Goal: Task Accomplishment & Management: Manage account settings

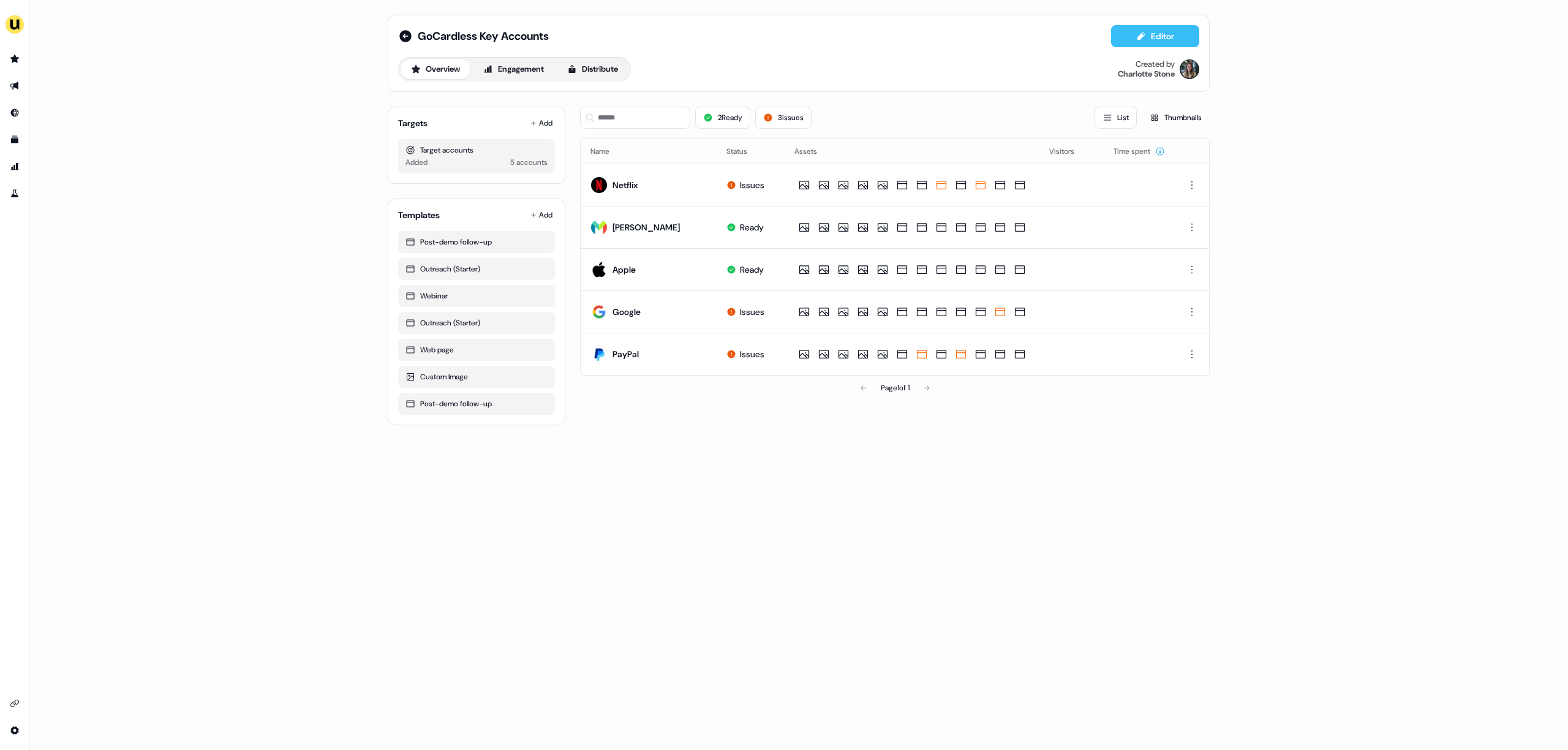
click at [1102, 37] on icon at bounding box center [1140, 36] width 7 height 8
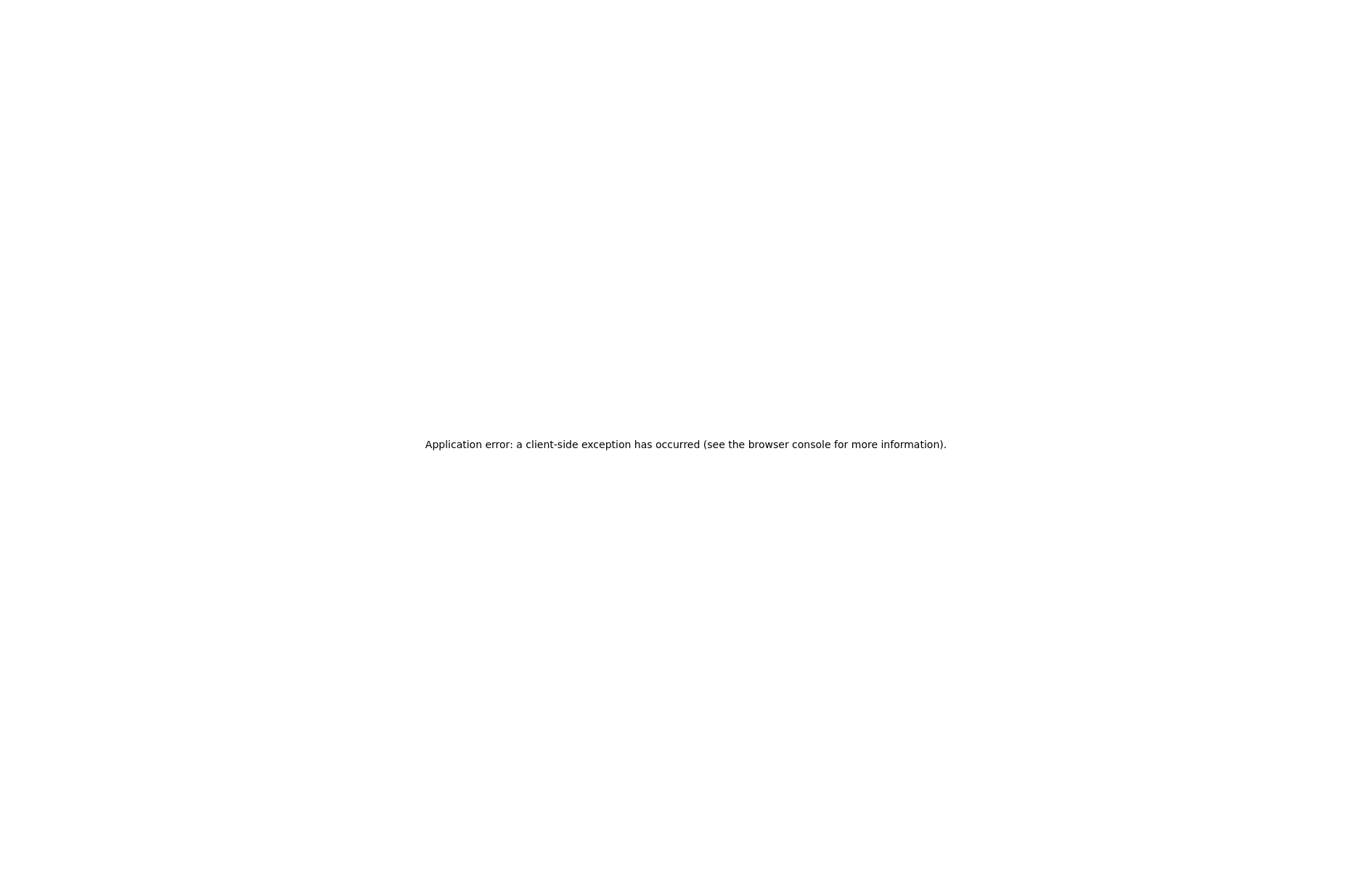
drag, startPoint x: 1371, startPoint y: 144, endPoint x: 1337, endPoint y: 146, distance: 34.1
click at [1306, 146] on div "Application error: a client-side exception has occurred (see the browser consol…" at bounding box center [686, 444] width 1372 height 889
click at [1306, 145] on div "Application error: a client-side exception has occurred (see the browser consol…" at bounding box center [686, 444] width 1372 height 889
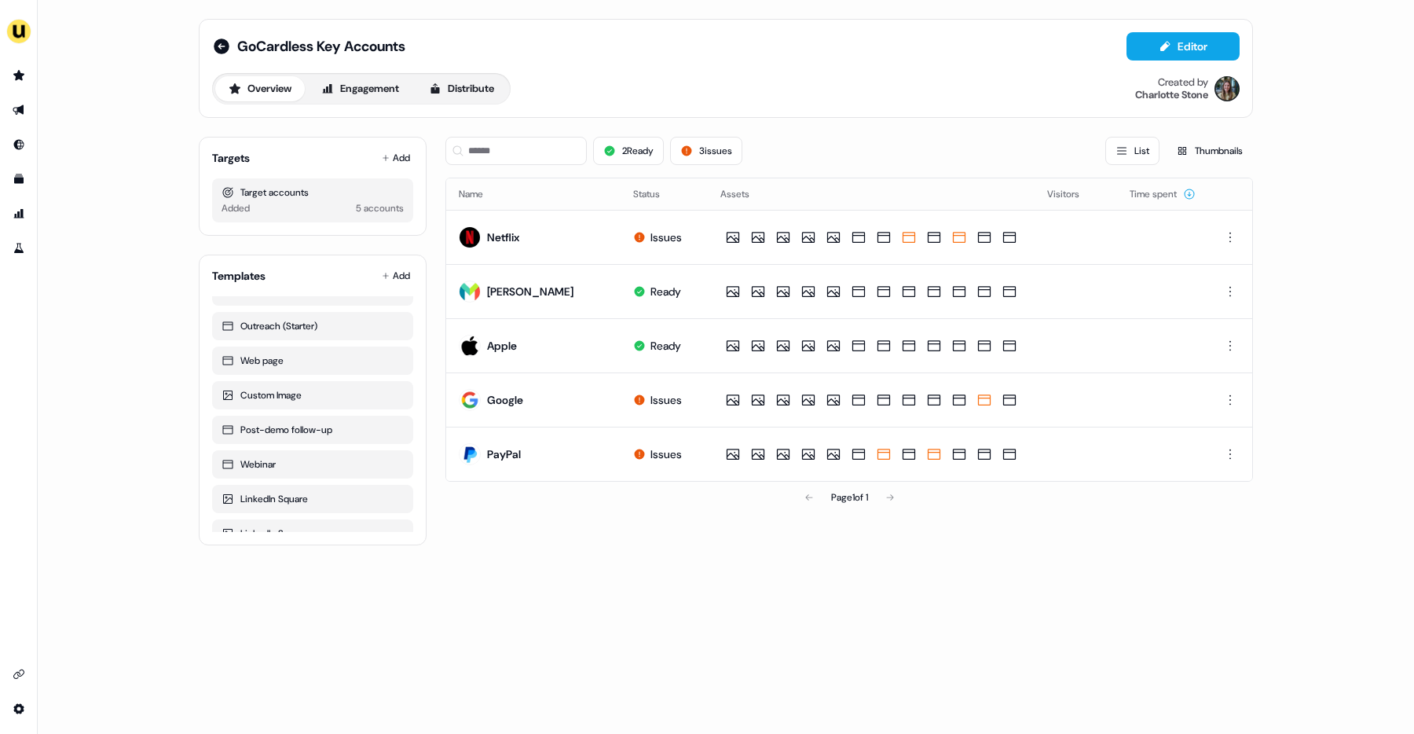
scroll to position [77, 0]
click at [404, 161] on button "Add" at bounding box center [396, 158] width 35 height 22
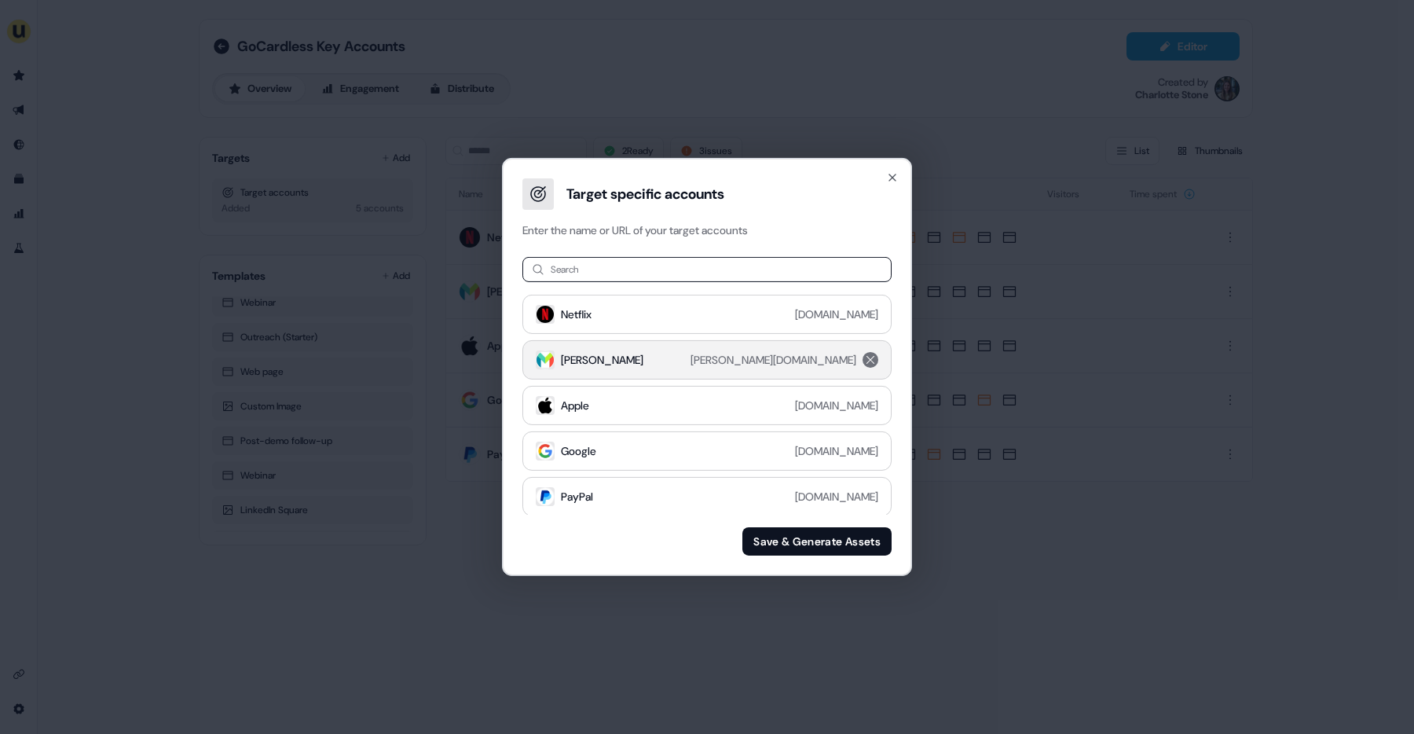
scroll to position [2, 0]
click at [427, 633] on div "Target specific accounts Enter the name or URL of your target accounts Search N…" at bounding box center [707, 367] width 1414 height 734
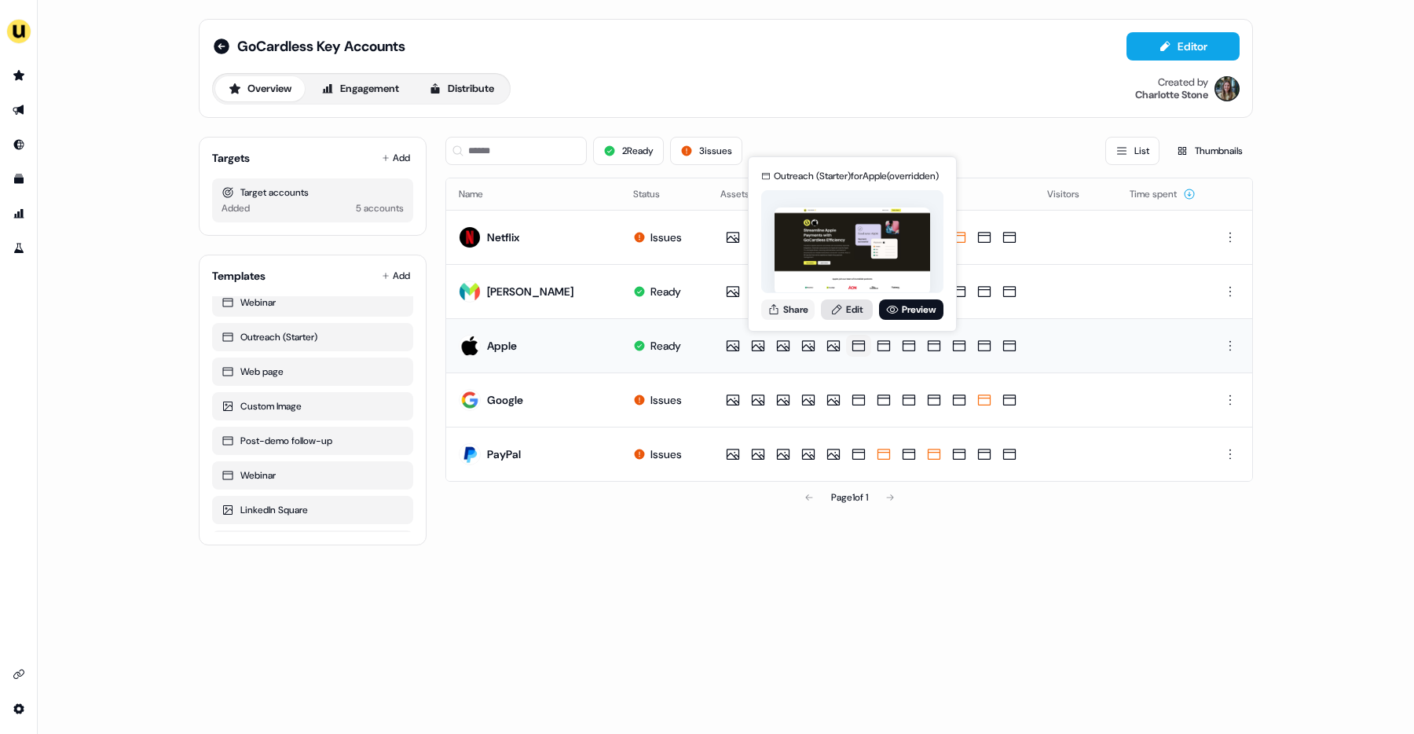
click at [578, 314] on link "Edit" at bounding box center [847, 309] width 52 height 20
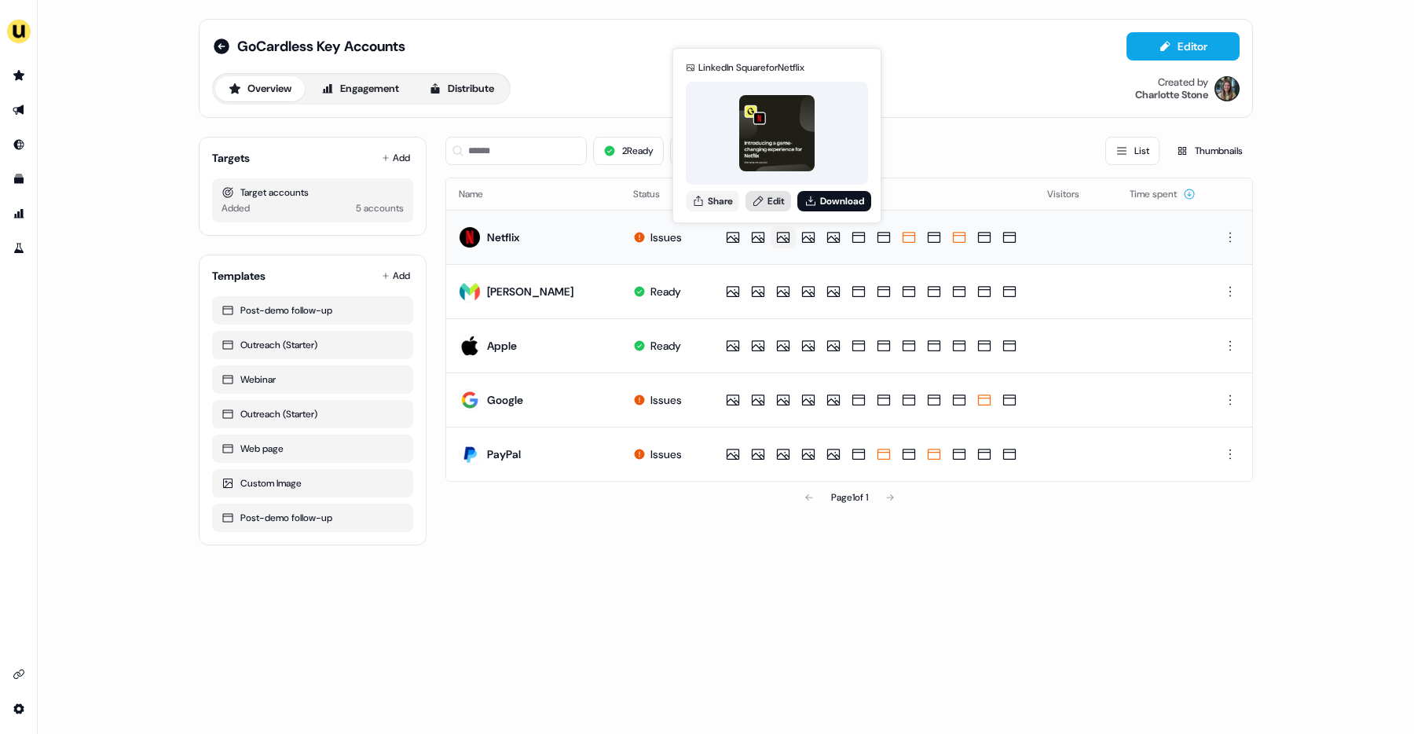
click at [578, 205] on link "Edit" at bounding box center [769, 201] width 46 height 20
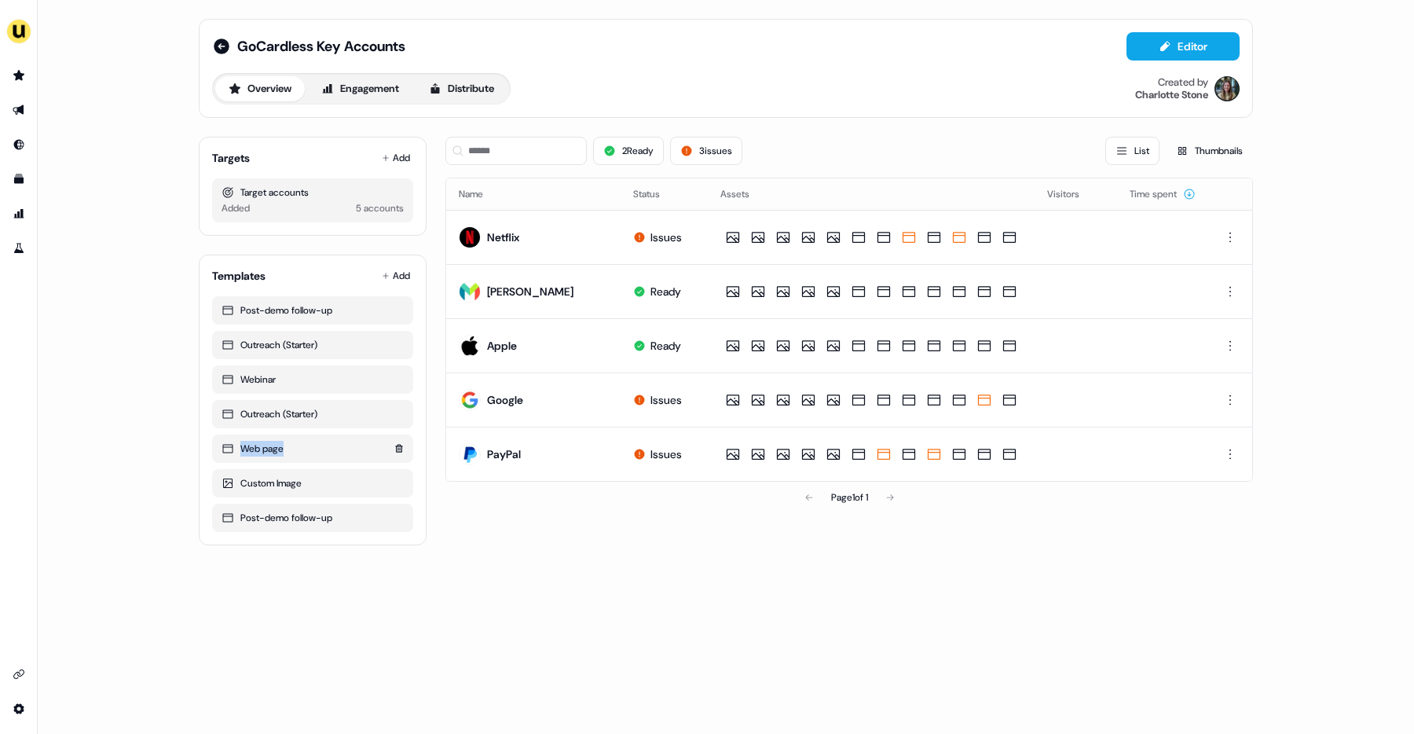
drag, startPoint x: 274, startPoint y: 446, endPoint x: 284, endPoint y: 449, distance: 10.2
click at [284, 449] on div "Web page" at bounding box center [313, 449] width 182 height 16
drag, startPoint x: 266, startPoint y: 481, endPoint x: 238, endPoint y: 482, distance: 28.3
click at [238, 482] on div "Custom Image" at bounding box center [313, 483] width 182 height 16
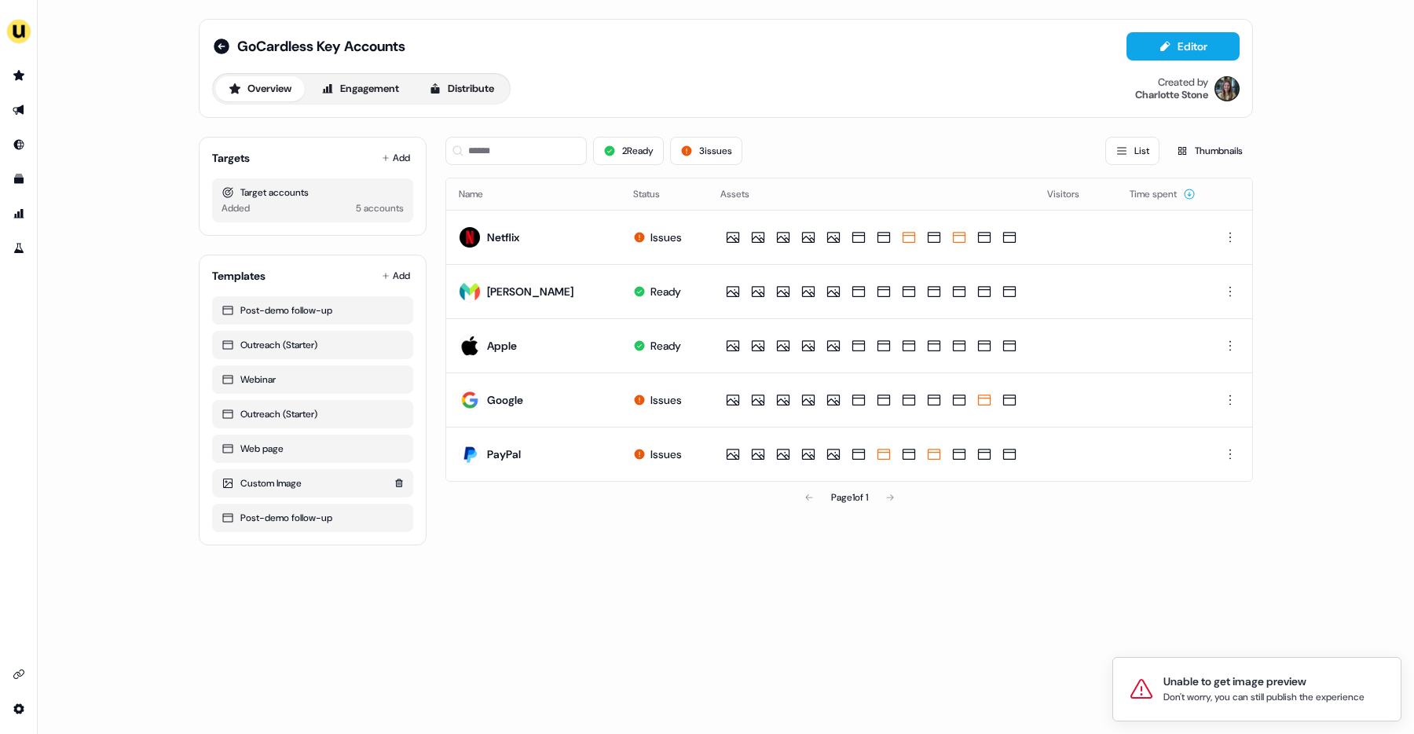
click at [238, 482] on div "Custom Image" at bounding box center [313, 483] width 182 height 16
drag, startPoint x: 243, startPoint y: 483, endPoint x: 308, endPoint y: 490, distance: 65.6
click at [308, 490] on div "Custom Image" at bounding box center [313, 483] width 182 height 16
click at [400, 167] on button "Add" at bounding box center [396, 158] width 35 height 22
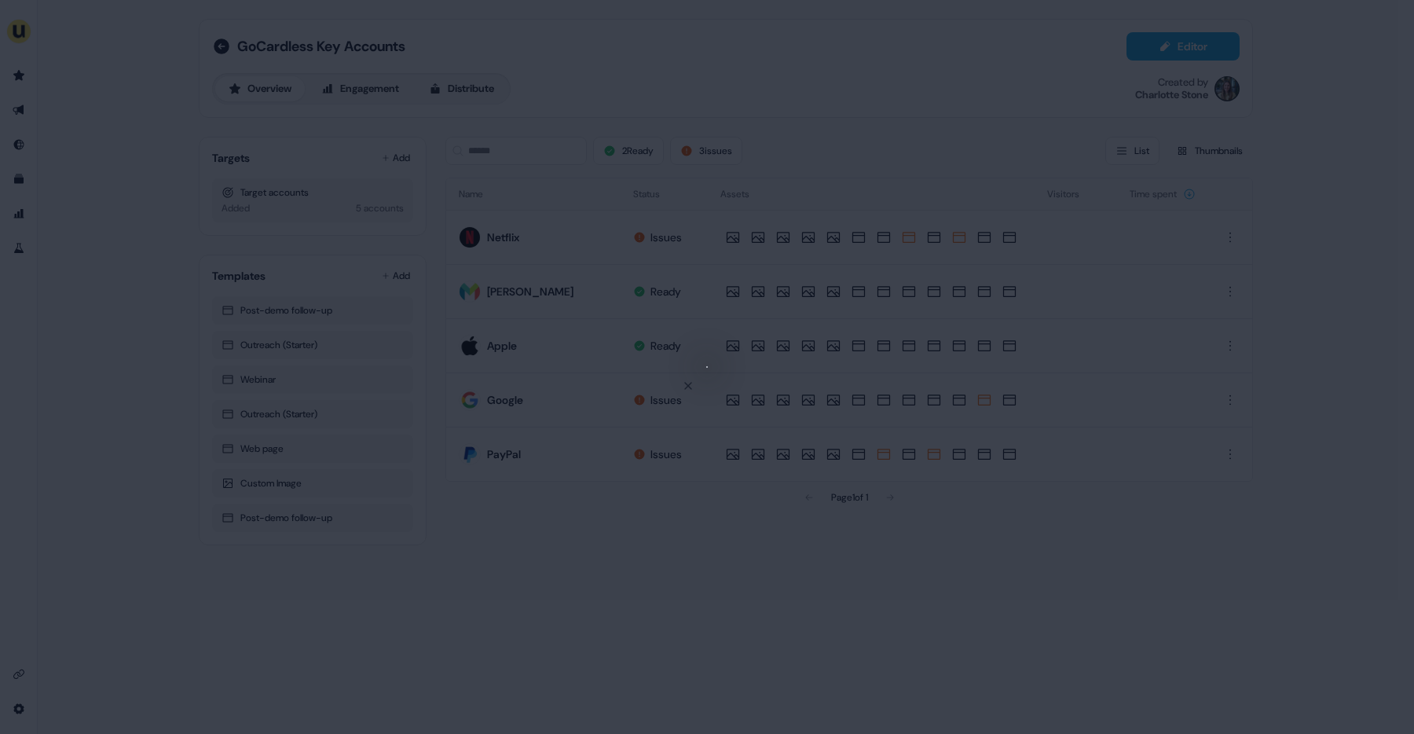
click at [368, 201] on div "Close" at bounding box center [707, 367] width 1414 height 734
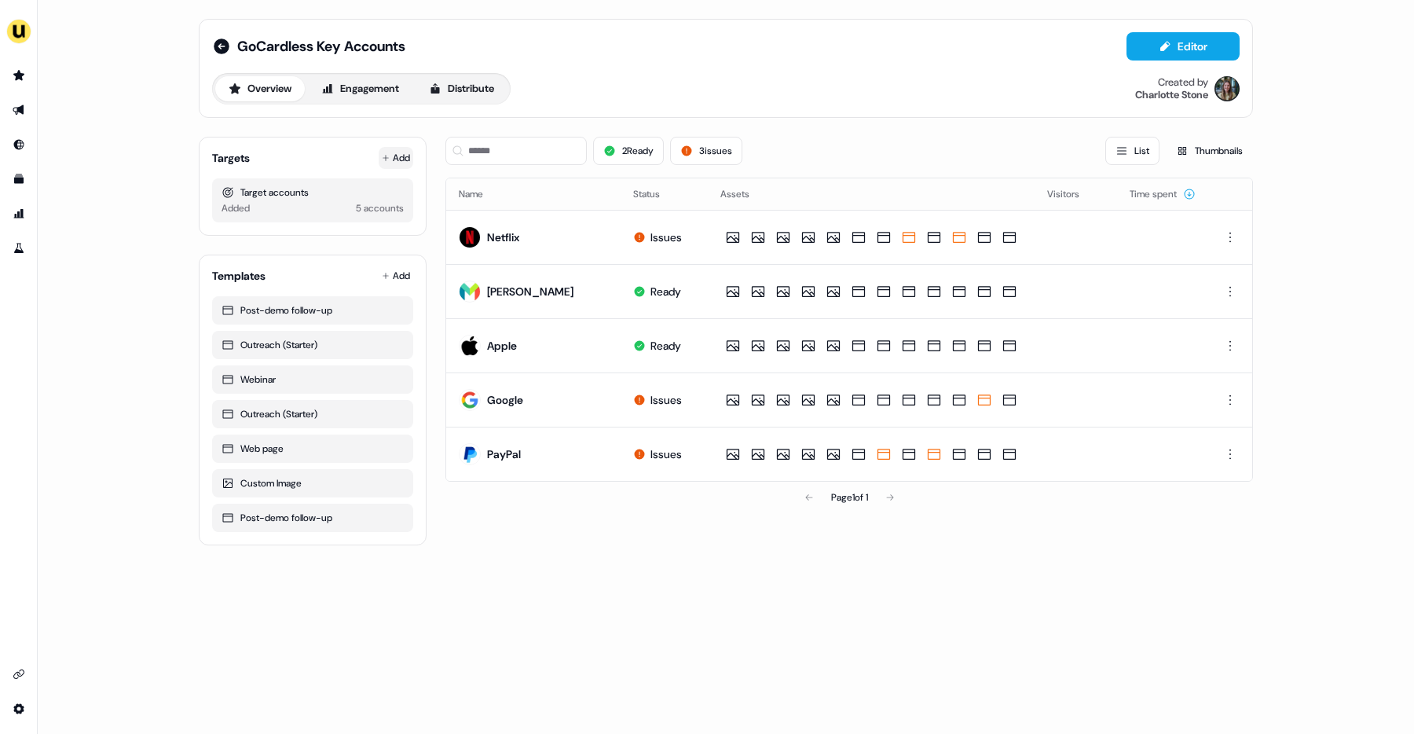
click at [402, 158] on button "Add" at bounding box center [396, 158] width 35 height 22
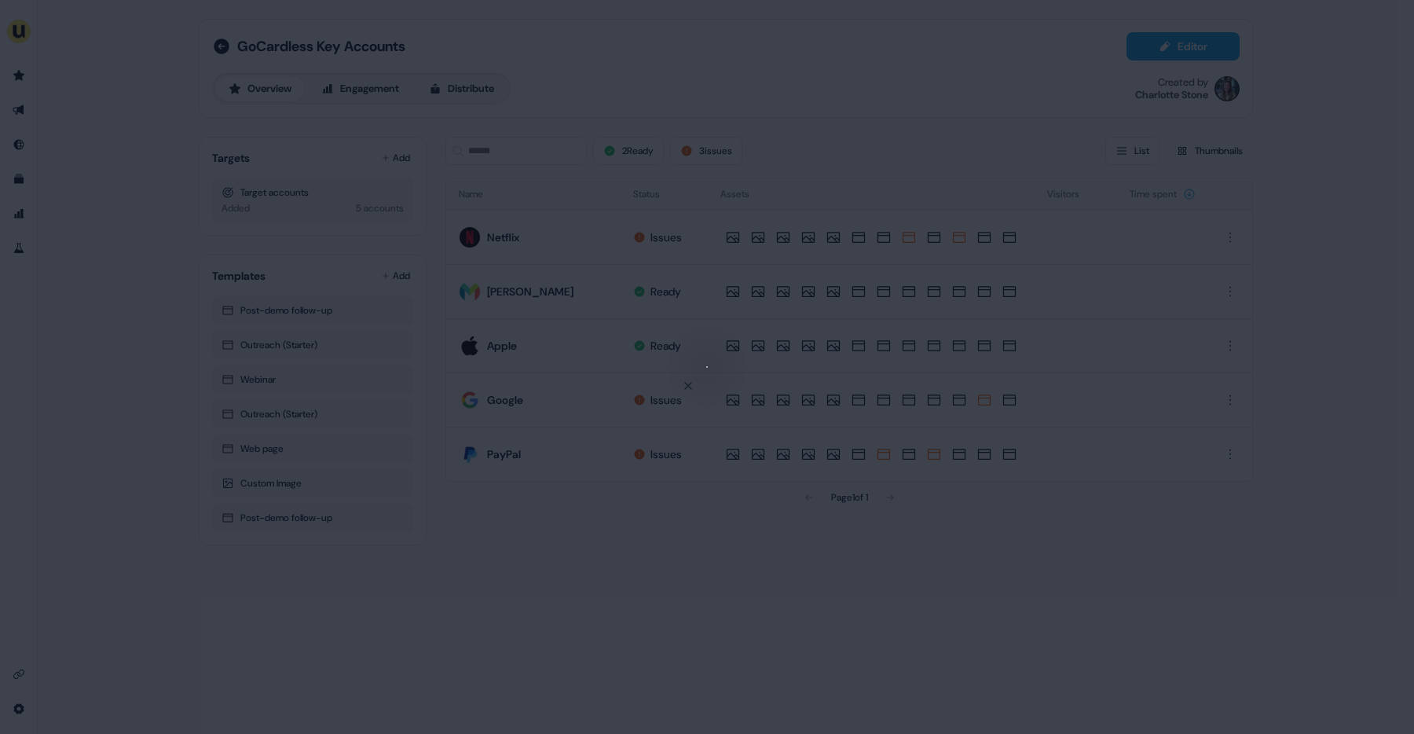
click at [404, 163] on div "Close" at bounding box center [707, 367] width 1414 height 734
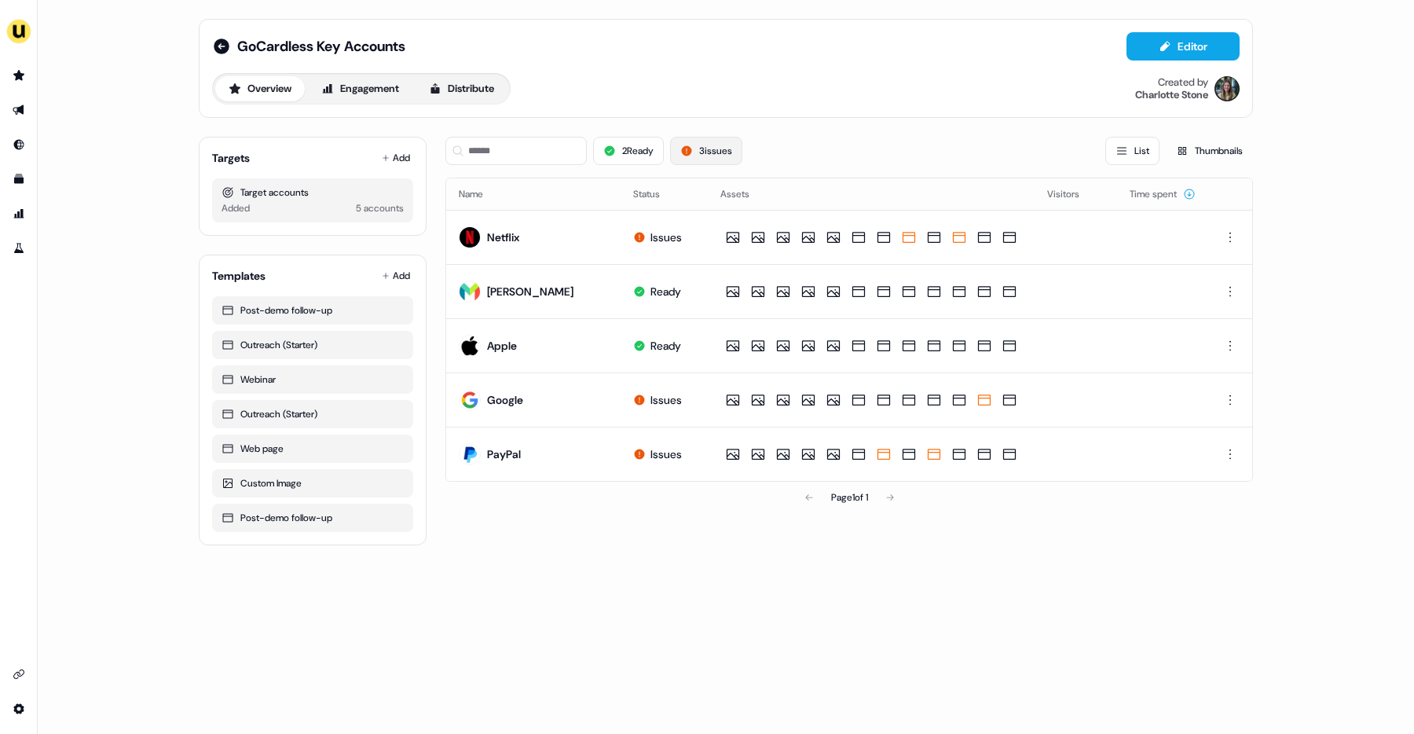
click at [578, 152] on button "3 issues" at bounding box center [706, 151] width 72 height 28
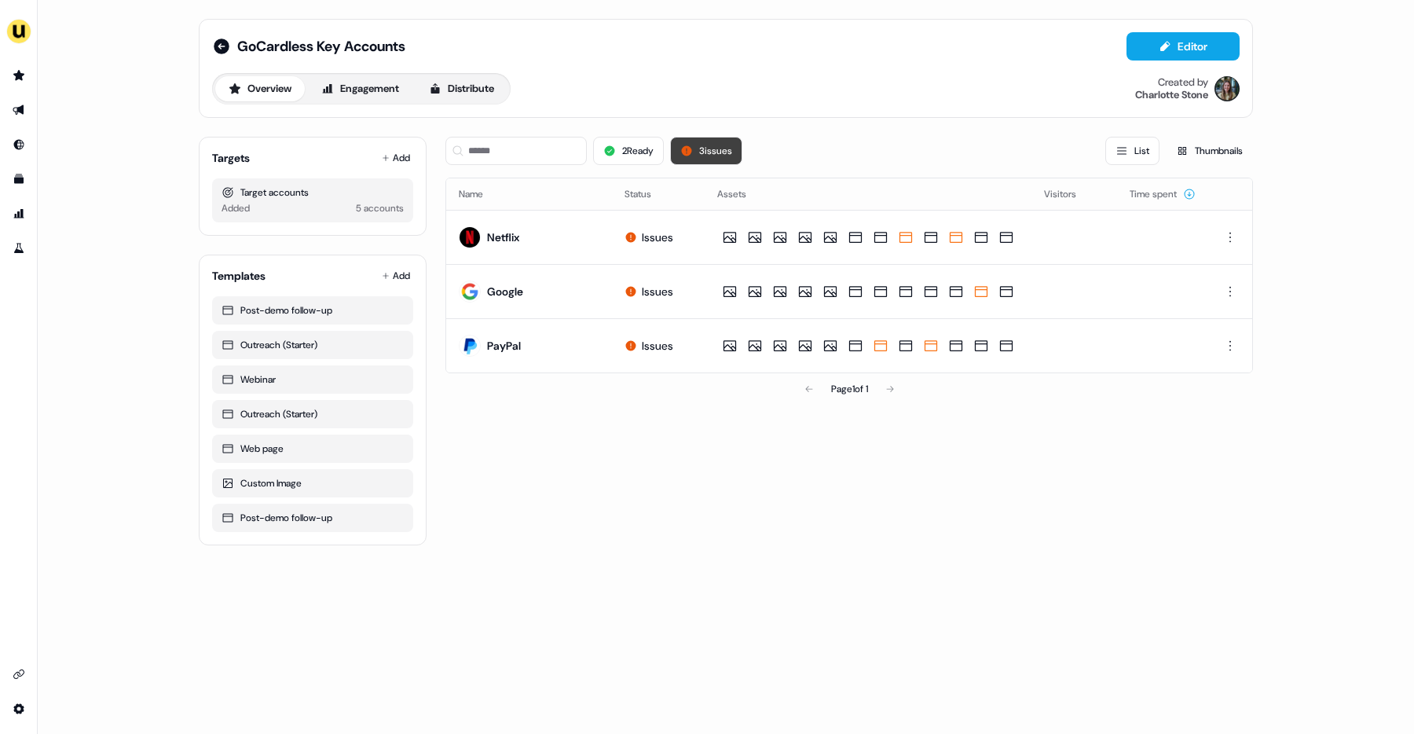
click at [578, 152] on button "3 issues" at bounding box center [706, 151] width 72 height 28
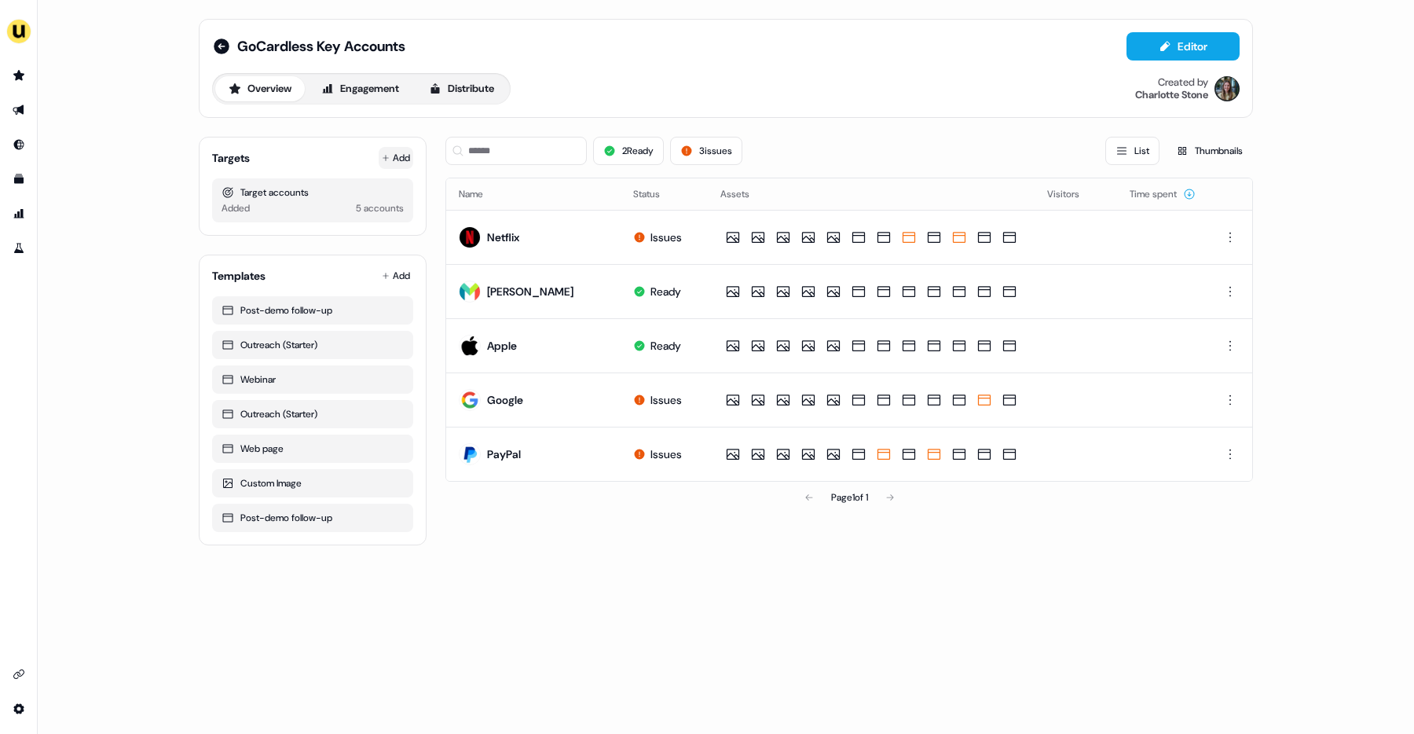
click at [405, 152] on button "Add" at bounding box center [396, 158] width 35 height 22
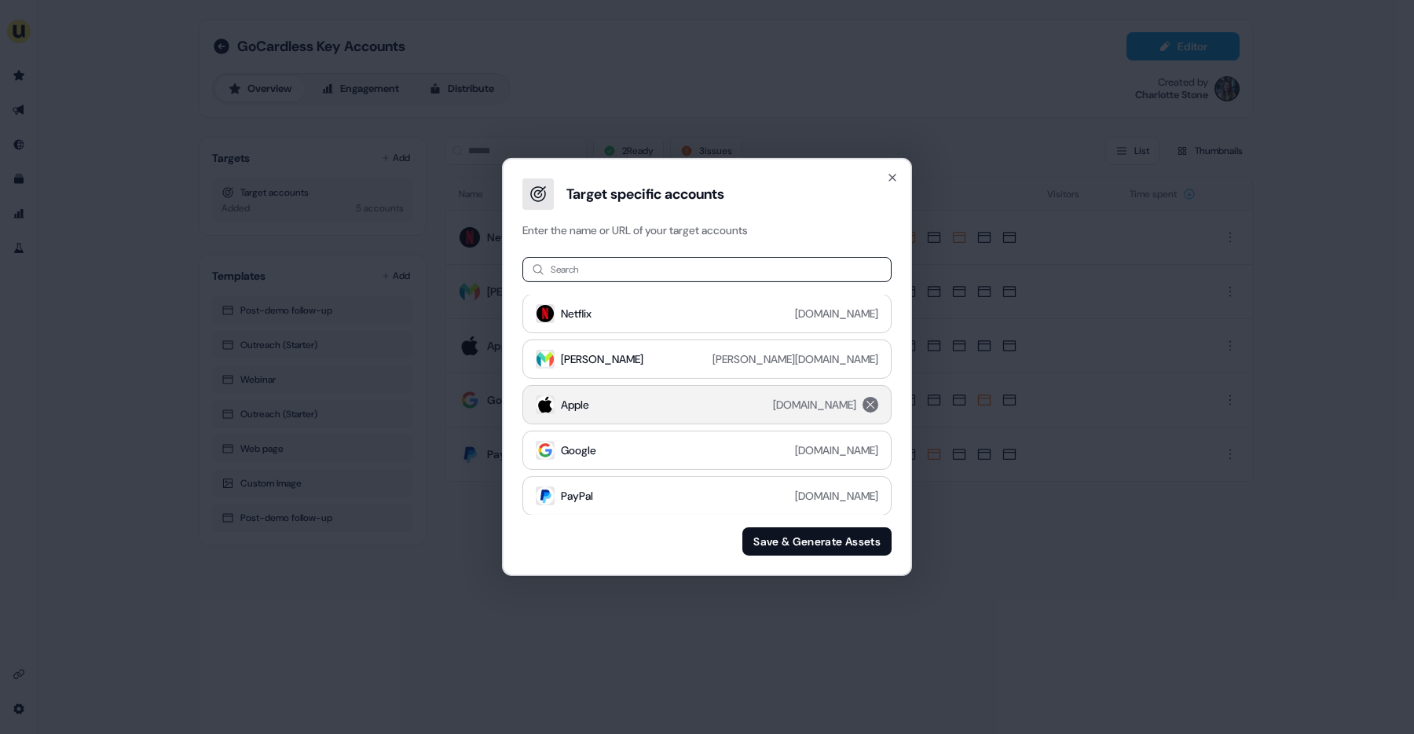
scroll to position [2, 0]
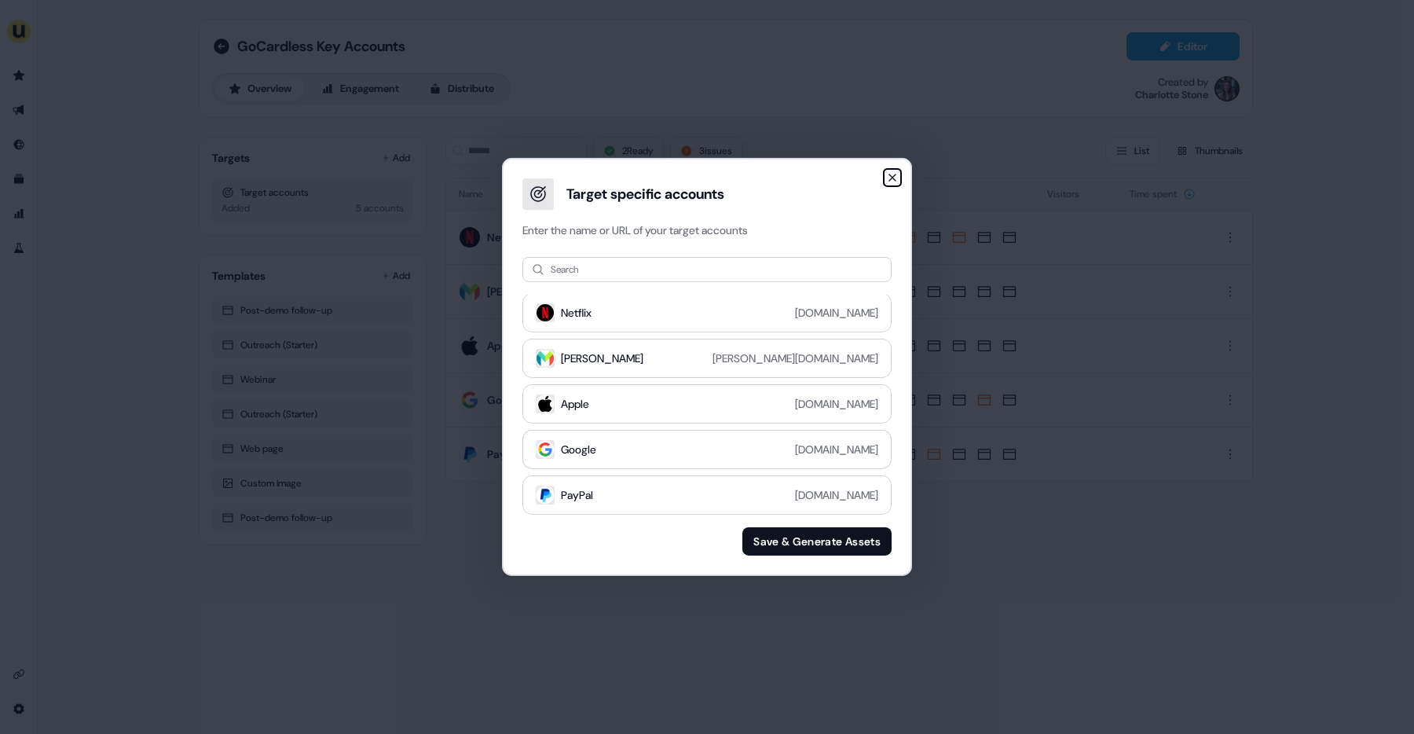
click at [578, 178] on icon "button" at bounding box center [892, 177] width 13 height 13
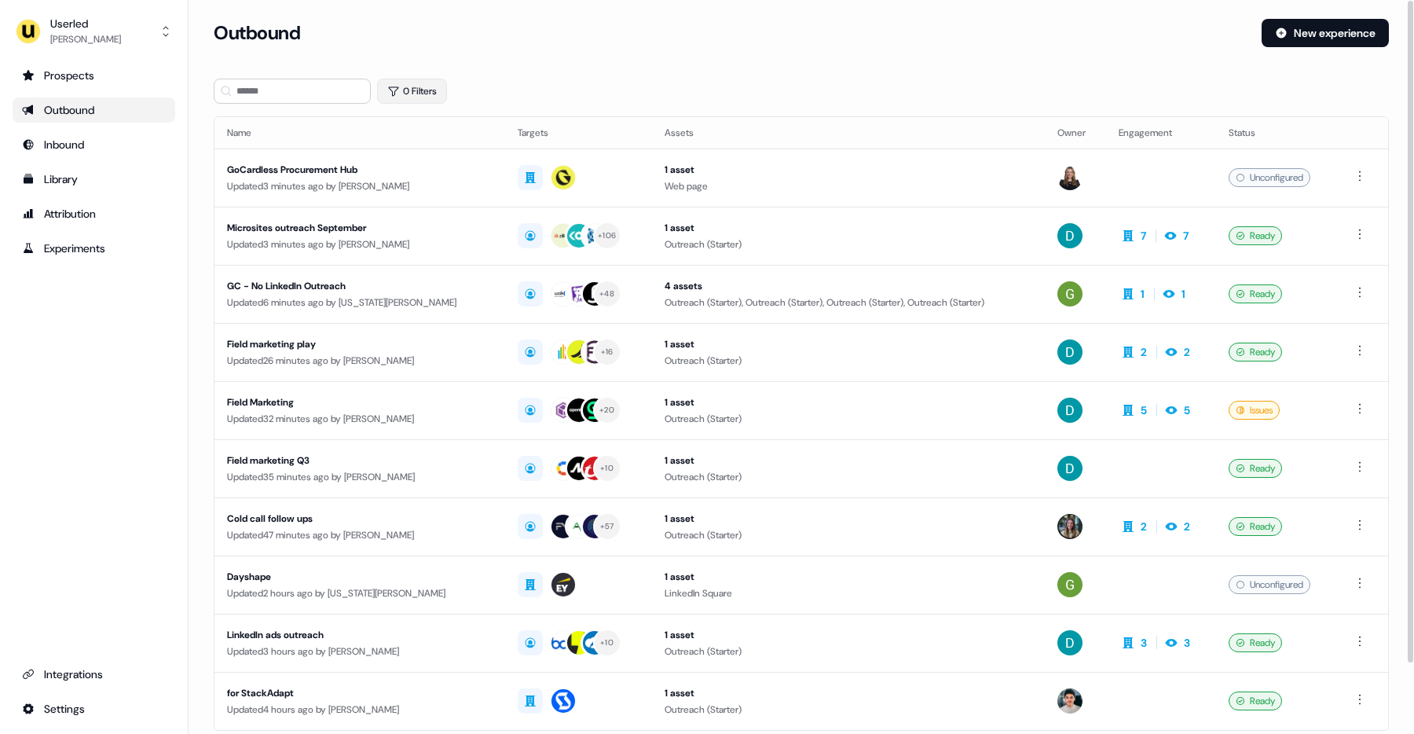
click at [435, 83] on button "0 Filters" at bounding box center [412, 91] width 70 height 25
click at [416, 156] on html "For the best experience switch devices to a bigger screen. Go to [DOMAIN_NAME] …" at bounding box center [707, 367] width 1414 height 734
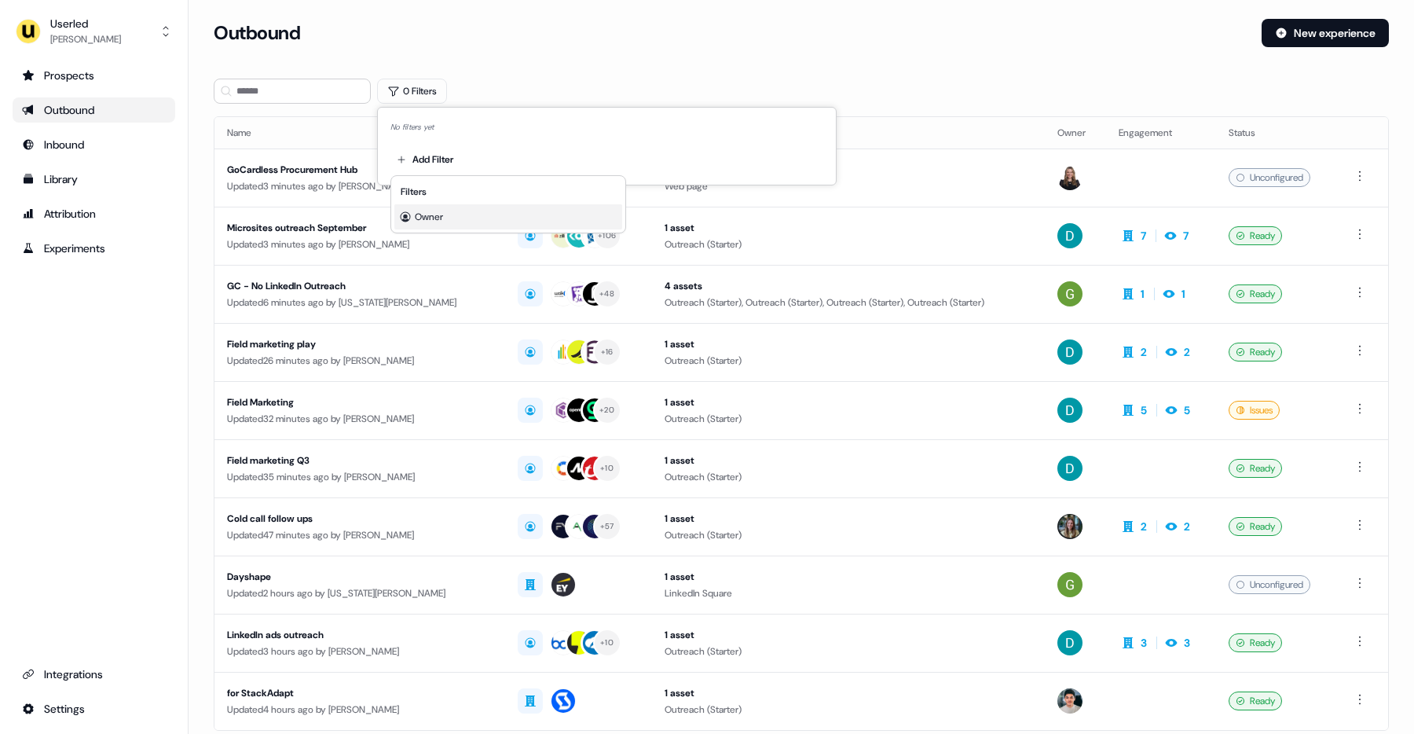
click at [448, 216] on div "Owner" at bounding box center [508, 216] width 228 height 25
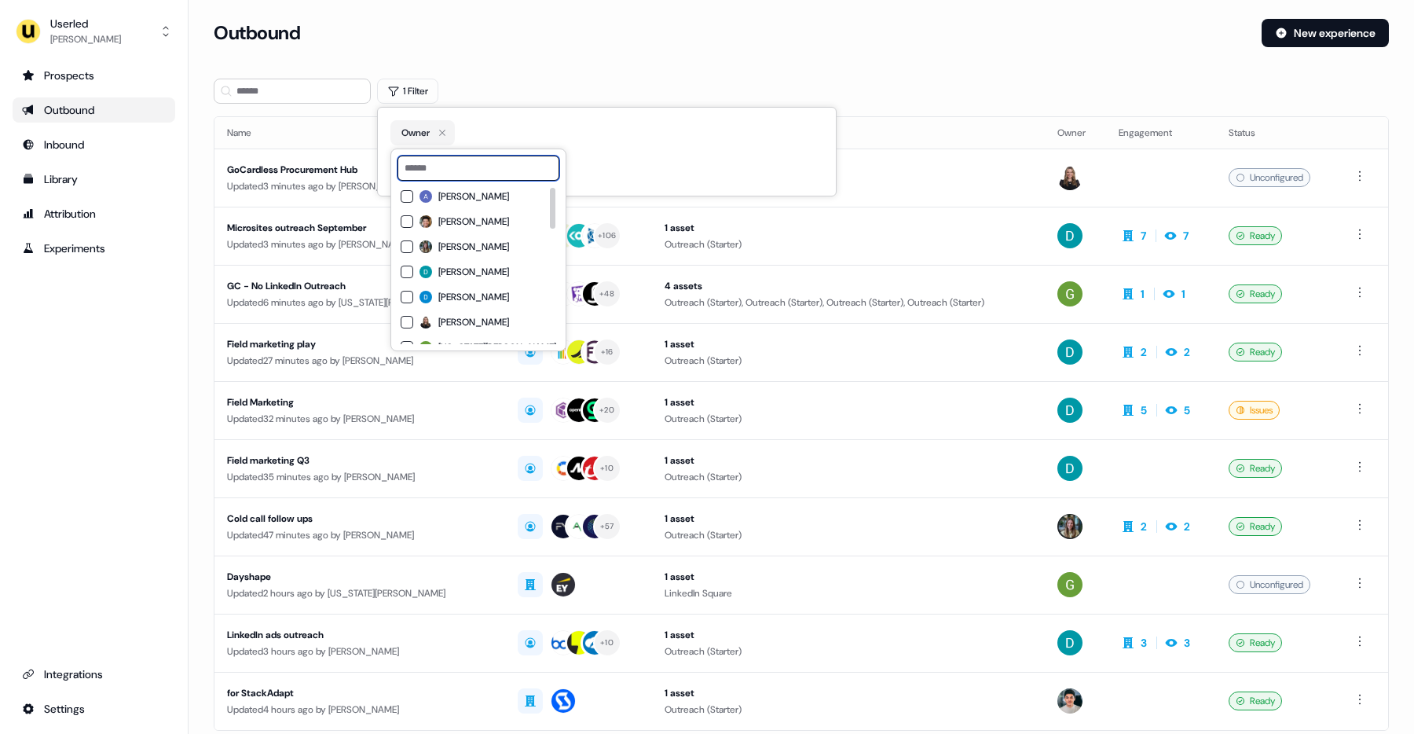
click at [478, 177] on input at bounding box center [479, 168] width 162 height 25
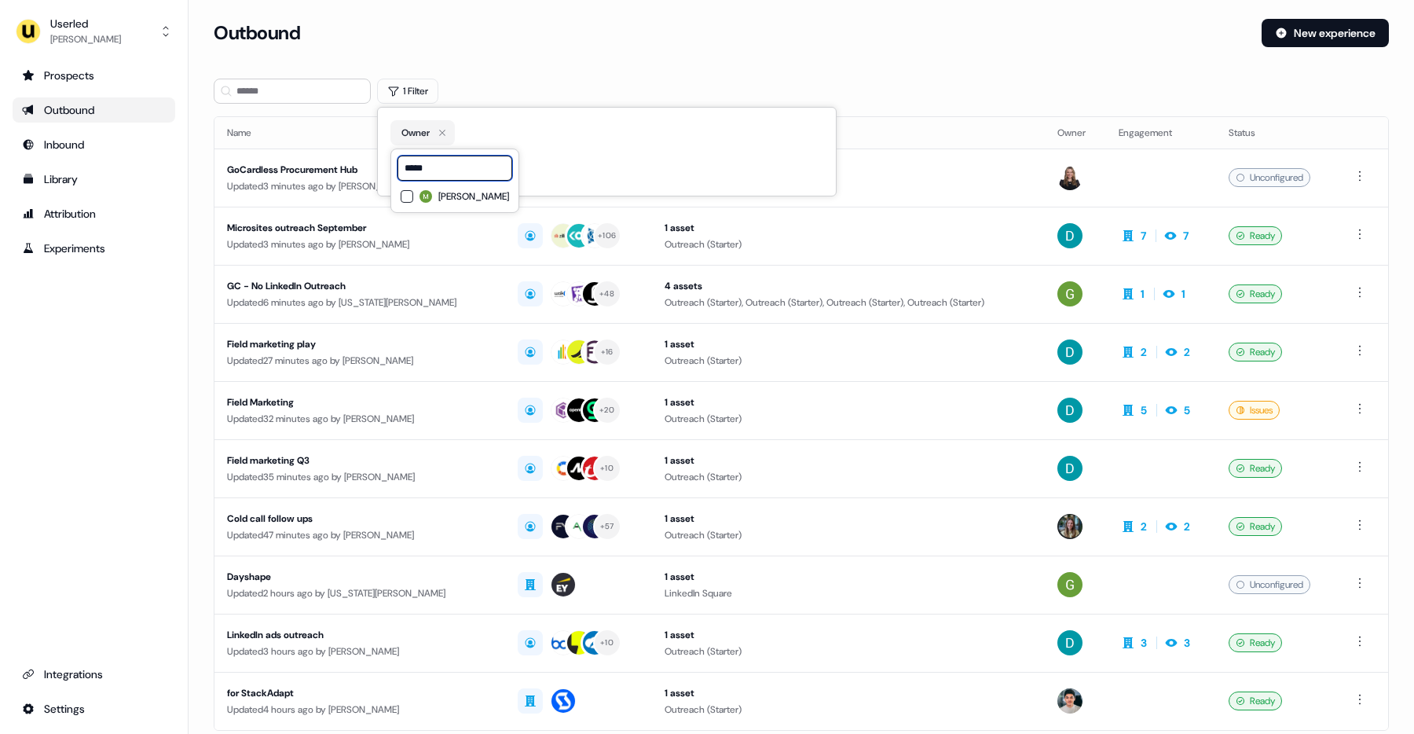
type input "*****"
click at [464, 196] on span "Mickael Zhang" at bounding box center [473, 196] width 71 height 13
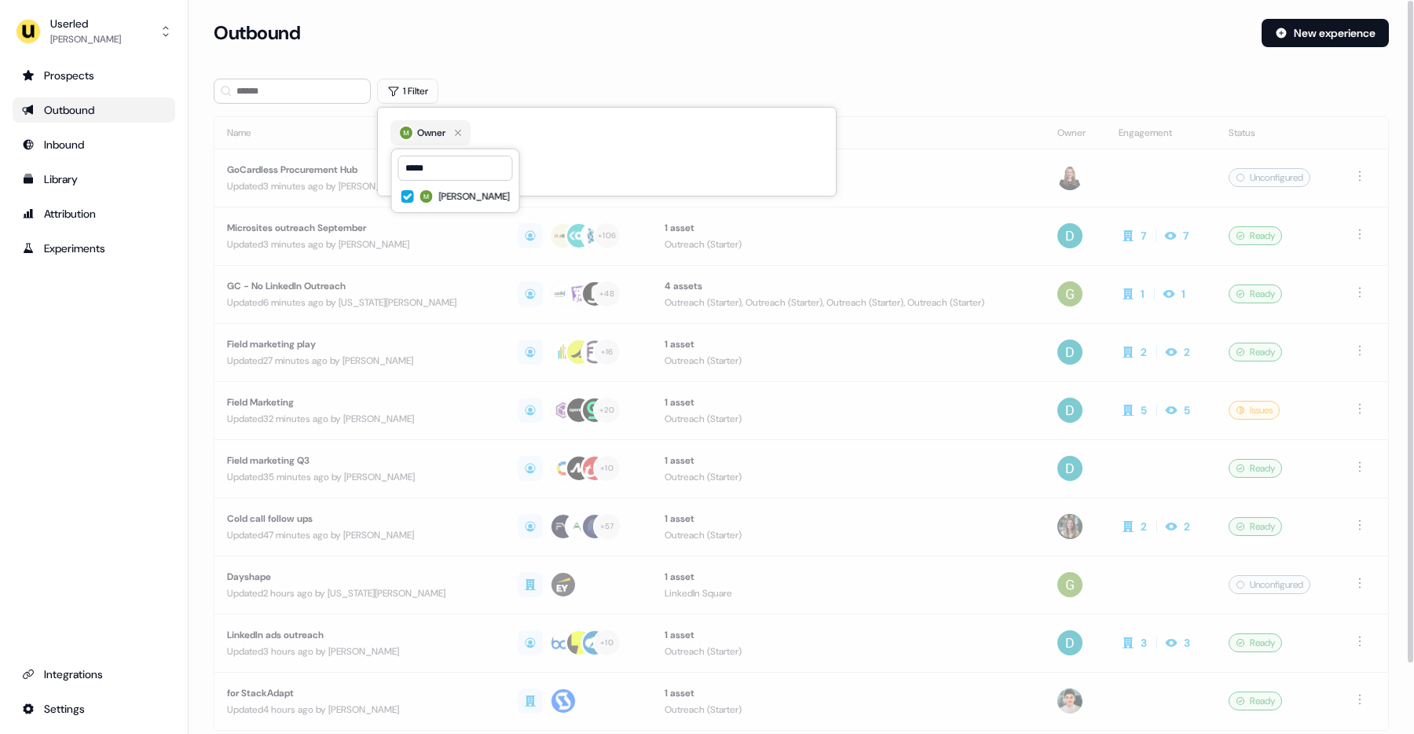
drag, startPoint x: 600, startPoint y: 19, endPoint x: 596, endPoint y: 38, distance: 19.4
click at [600, 19] on div "Outbound" at bounding box center [732, 33] width 1036 height 28
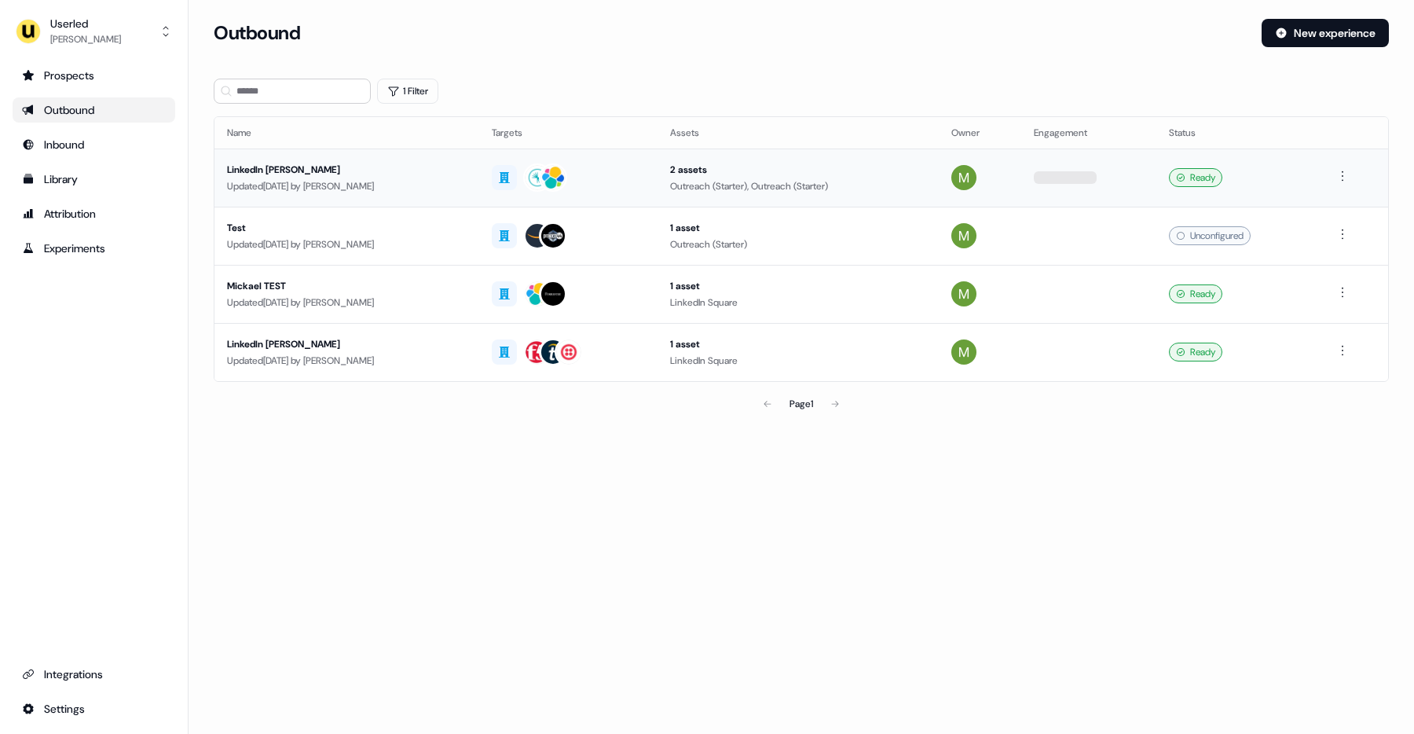
click at [299, 168] on div "LinkedIn Mickael" at bounding box center [347, 170] width 240 height 16
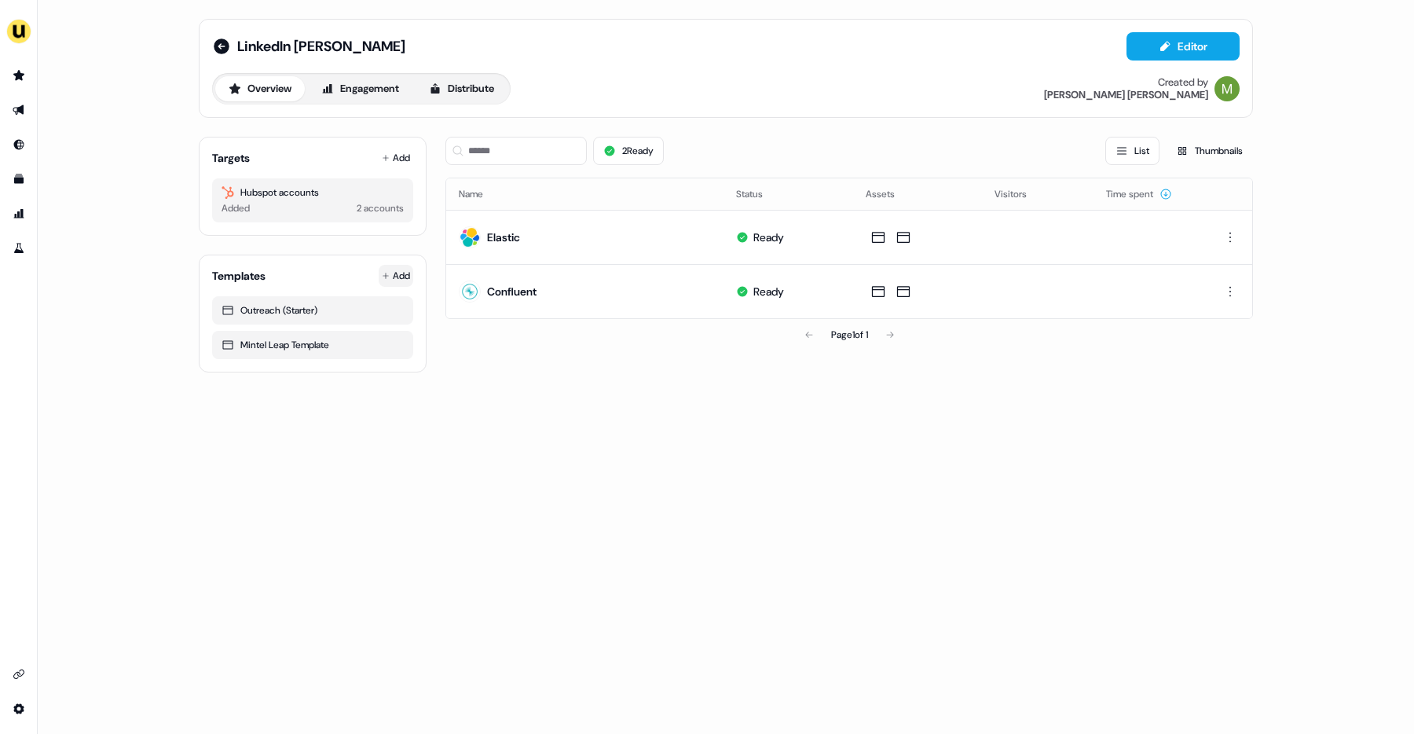
click at [406, 273] on html "For the best experience switch devices to a bigger screen. Go to Userled.io Lin…" at bounding box center [707, 367] width 1414 height 734
click at [383, 305] on span "From Template library" at bounding box center [351, 306] width 96 height 13
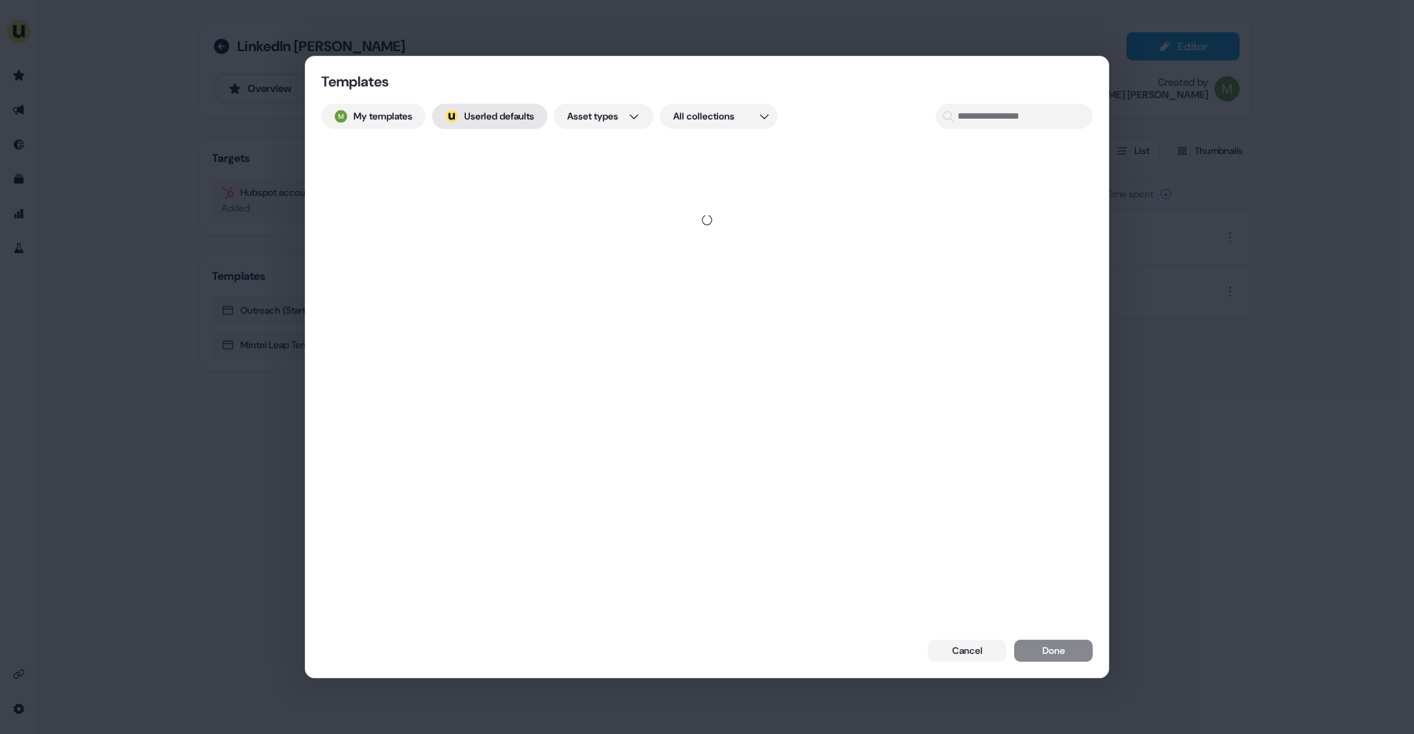
click at [502, 116] on button "; Userled defaults" at bounding box center [490, 116] width 116 height 25
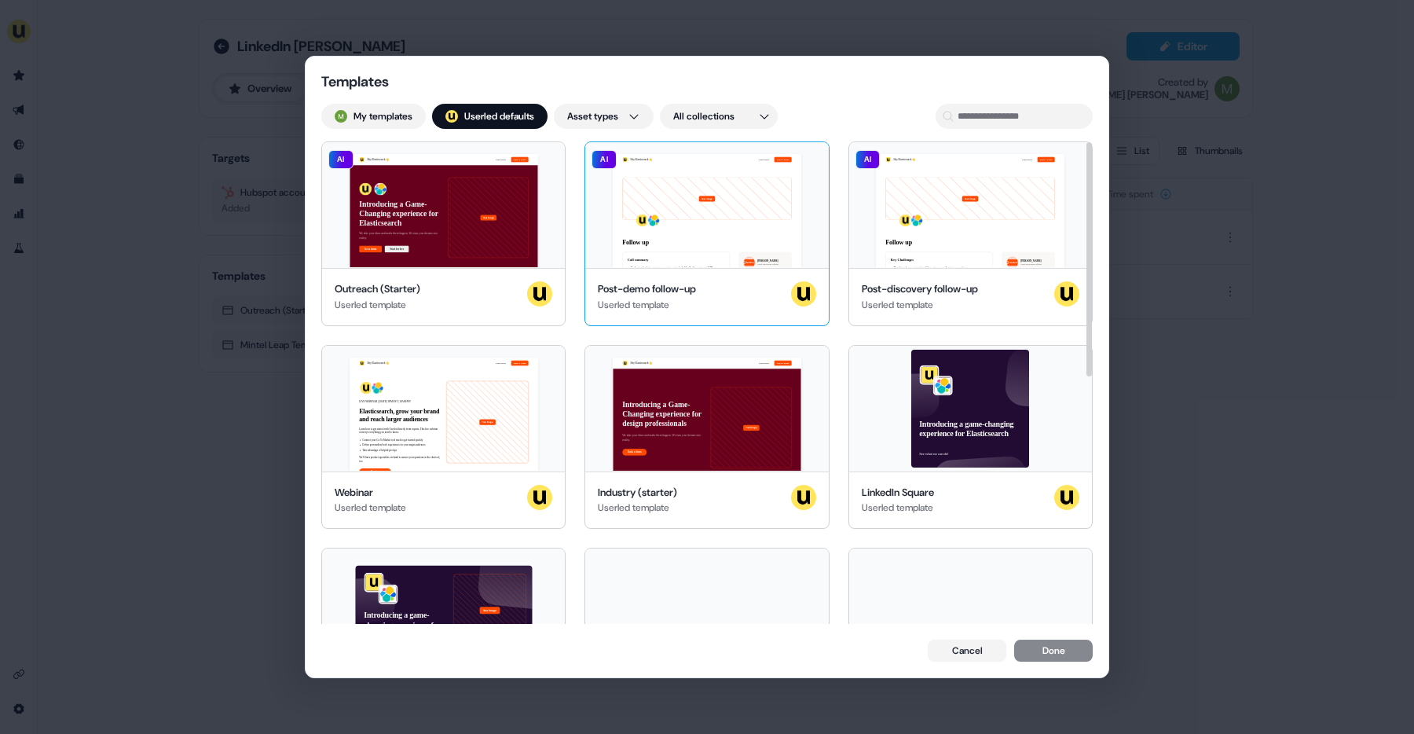
scroll to position [514, 0]
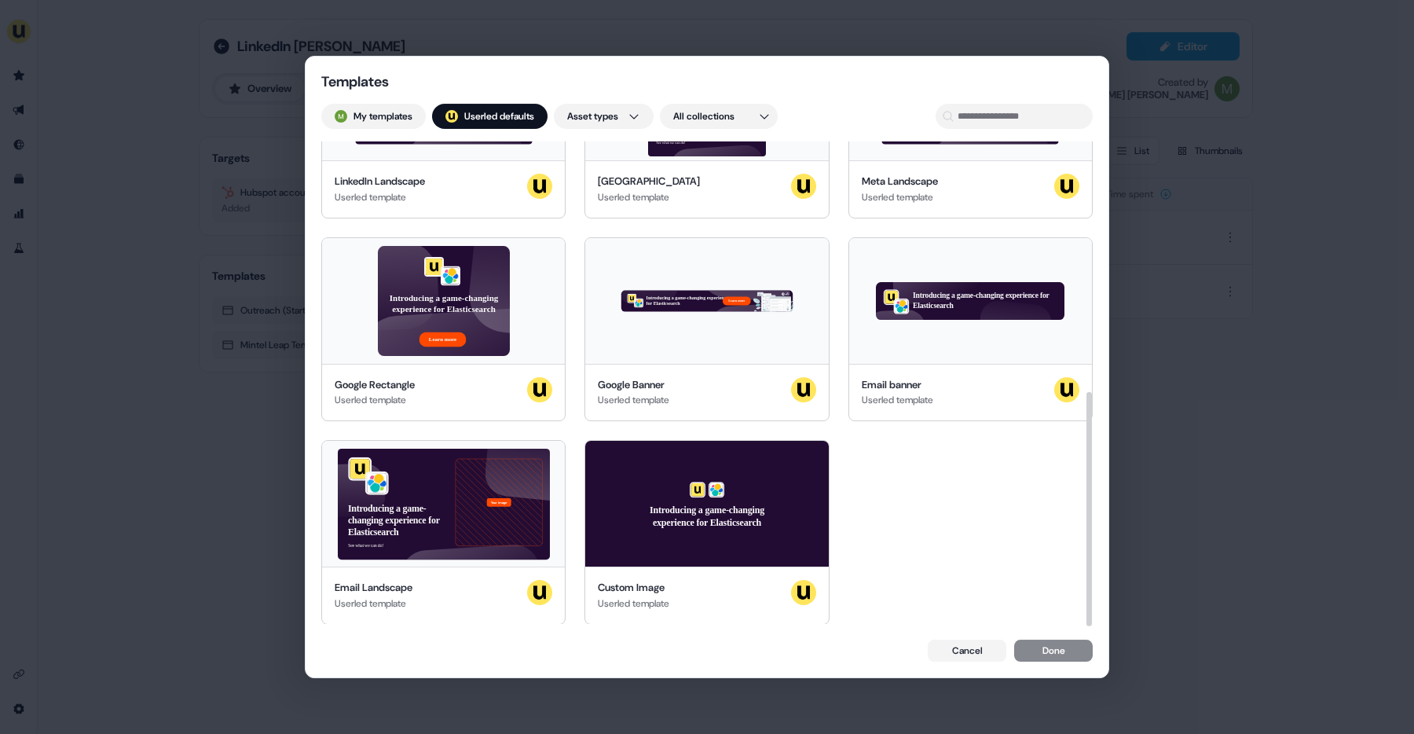
drag, startPoint x: 962, startPoint y: 651, endPoint x: 750, endPoint y: 526, distance: 245.5
click at [961, 651] on button "Cancel" at bounding box center [967, 651] width 79 height 22
